Goal: Ask a question

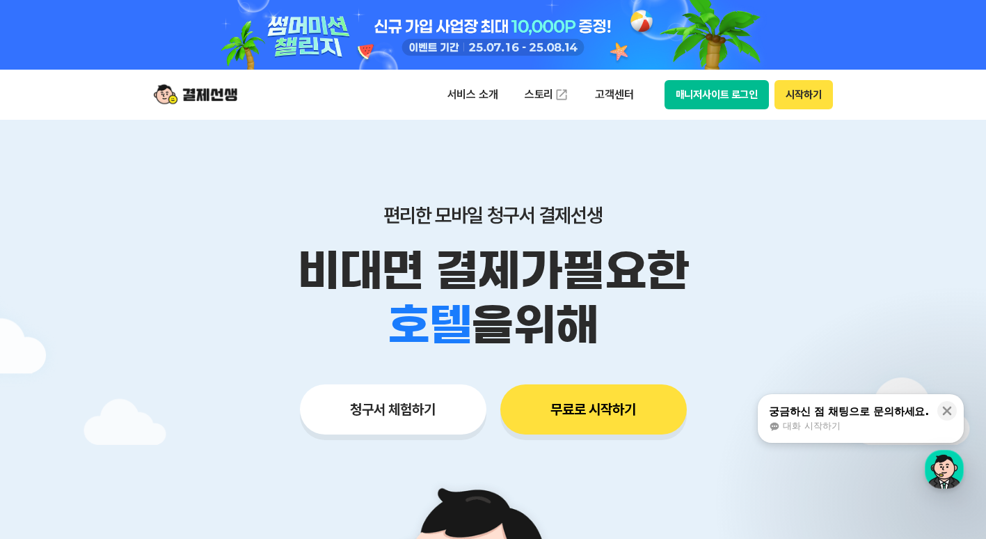
click at [868, 423] on div "대화 시작하기" at bounding box center [849, 426] width 160 height 13
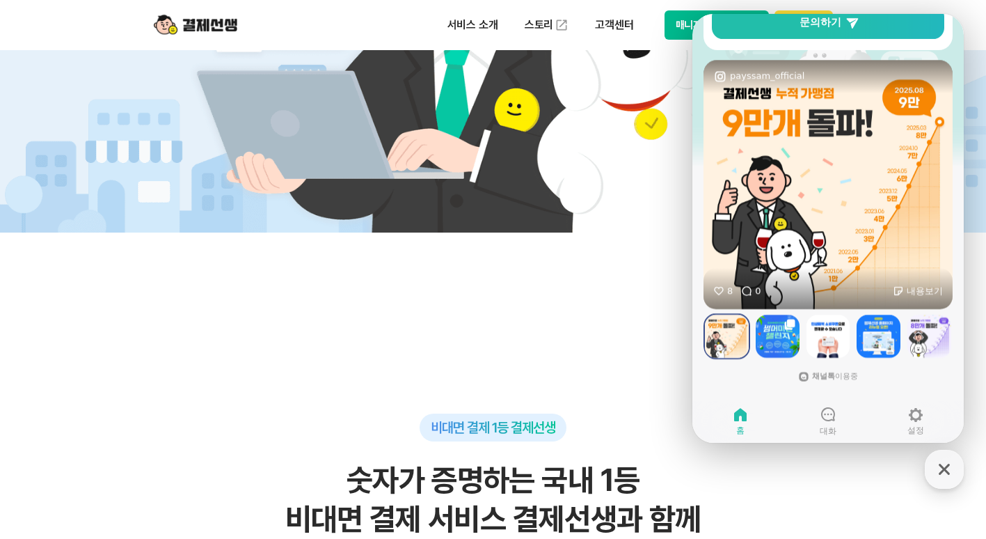
scroll to position [626, 0]
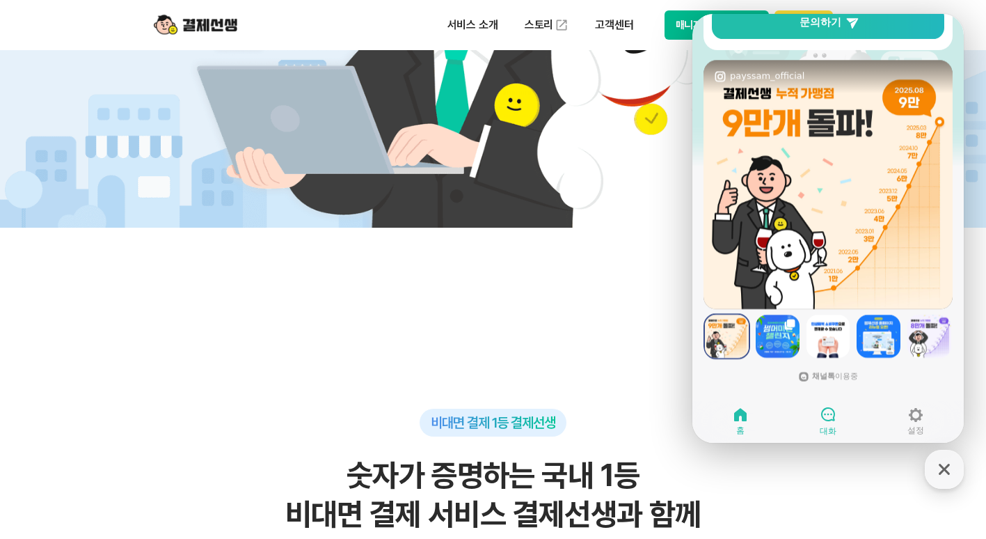
click at [827, 427] on span "대화" at bounding box center [828, 430] width 17 height 11
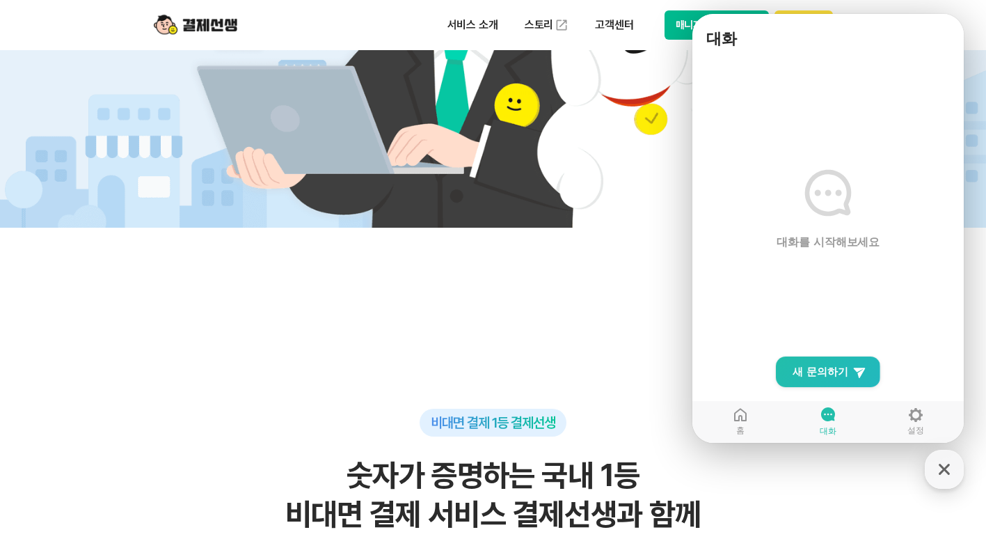
click at [807, 265] on main "대화를 시작해보세요" at bounding box center [827, 249] width 271 height 387
click at [818, 374] on span "새 문의하기" at bounding box center [821, 372] width 56 height 14
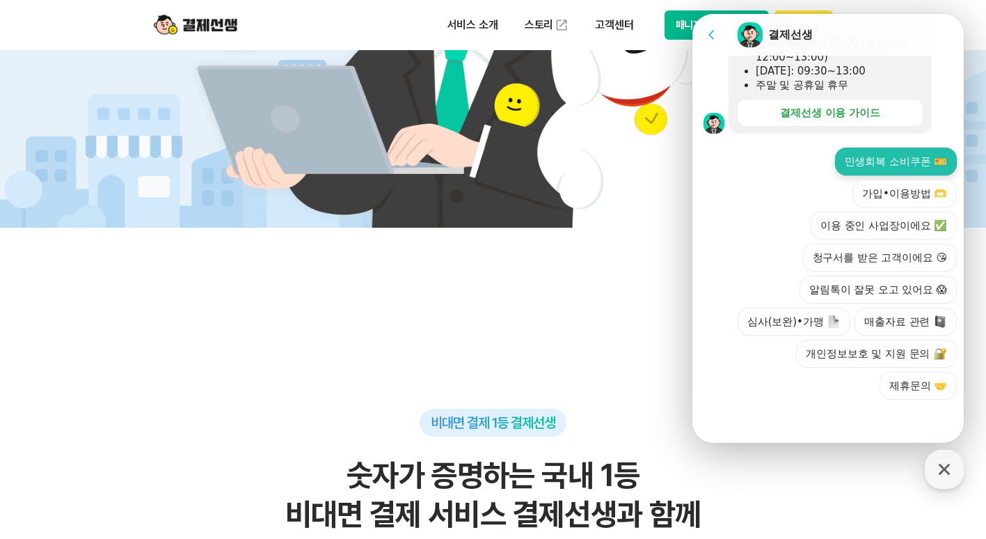
scroll to position [475, 0]
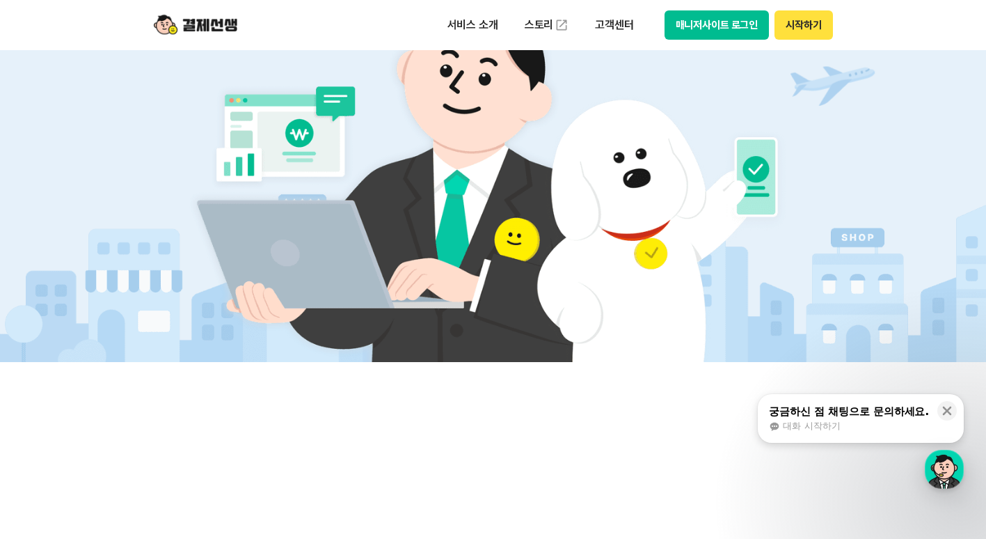
scroll to position [487, 0]
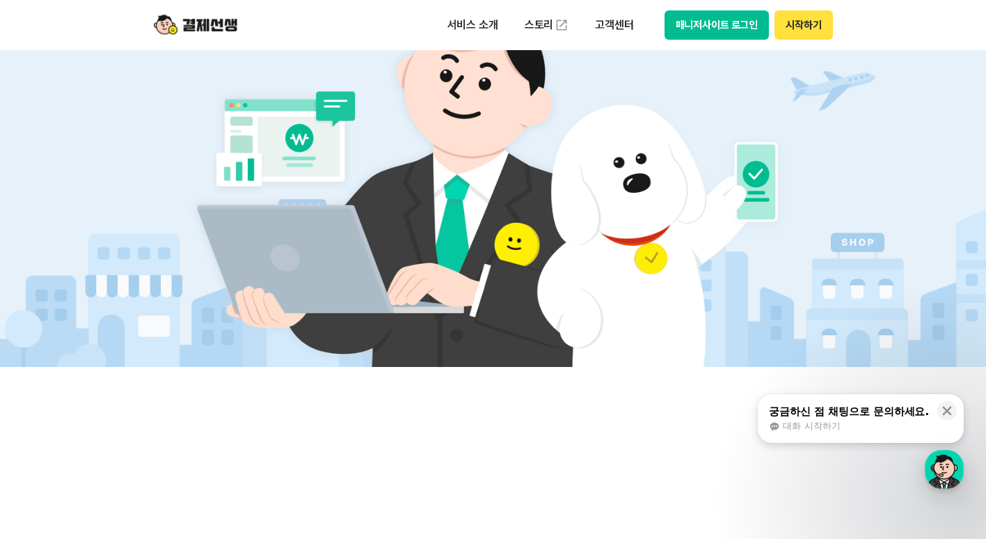
click at [713, 28] on button "매니저사이트 로그인" at bounding box center [717, 24] width 105 height 29
